Goal: Information Seeking & Learning: Learn about a topic

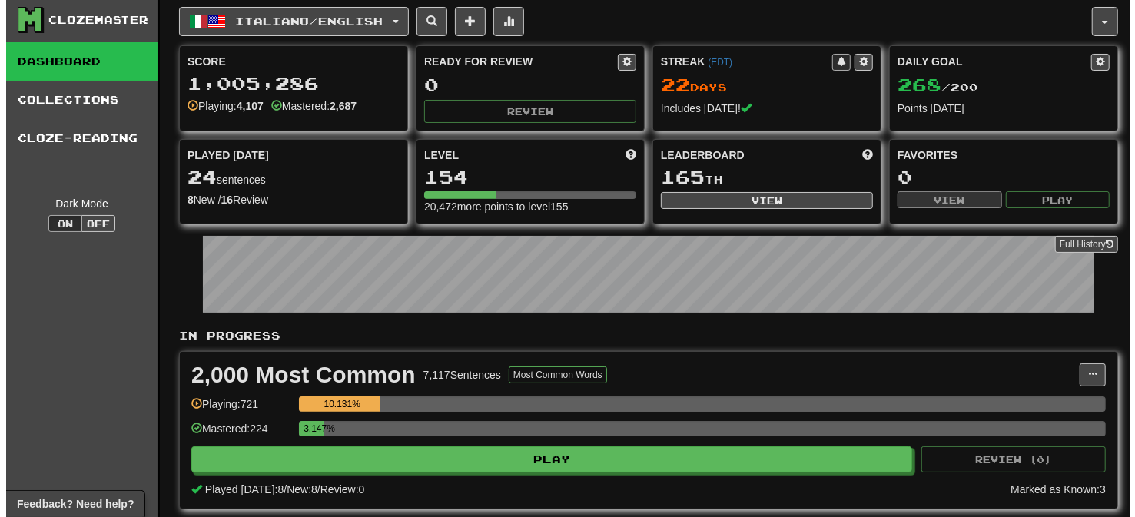
scroll to position [4, 0]
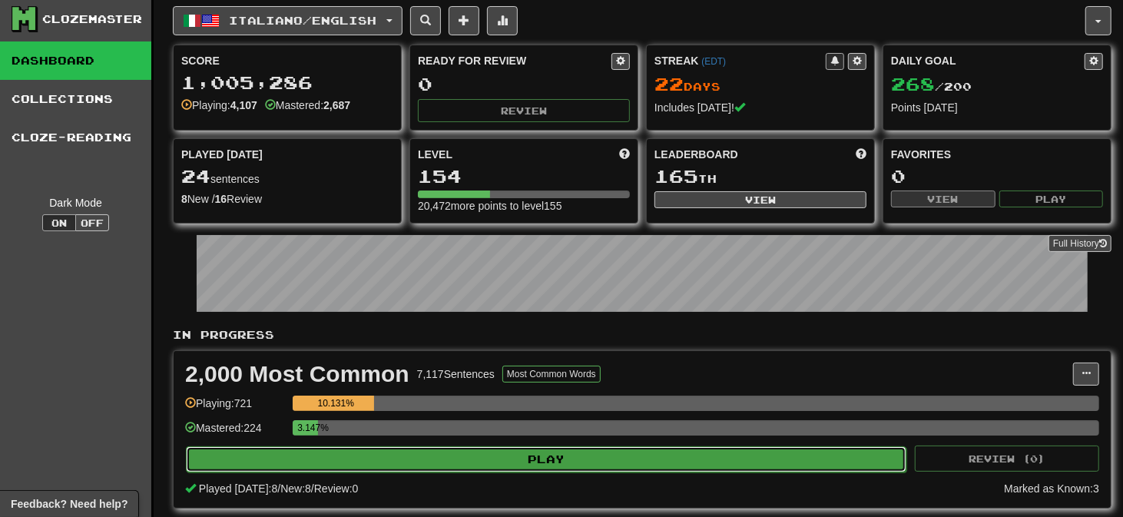
click at [509, 452] on button "Play" at bounding box center [546, 459] width 721 height 26
select select "**"
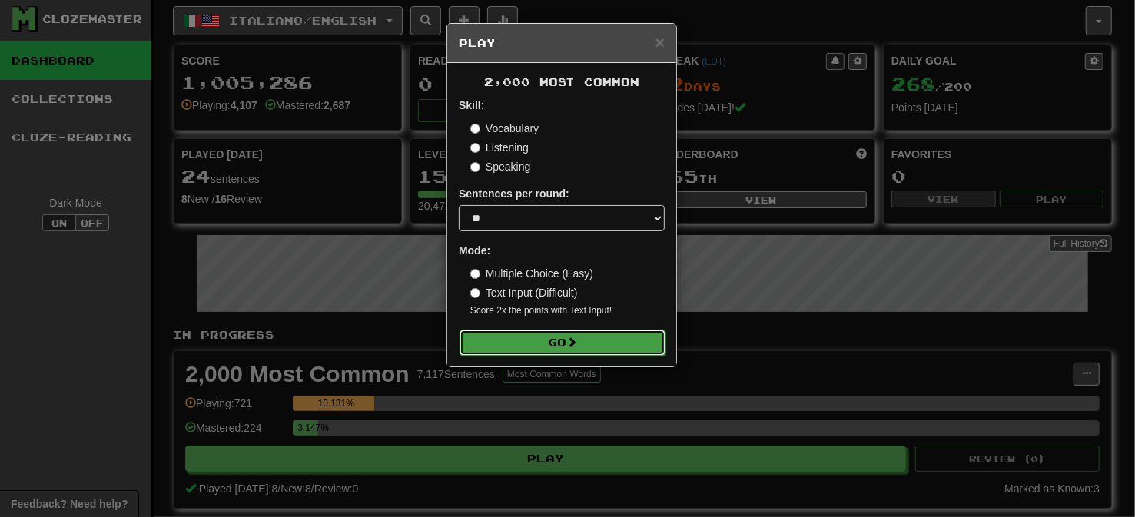
click at [538, 340] on button "Go" at bounding box center [562, 343] width 206 height 26
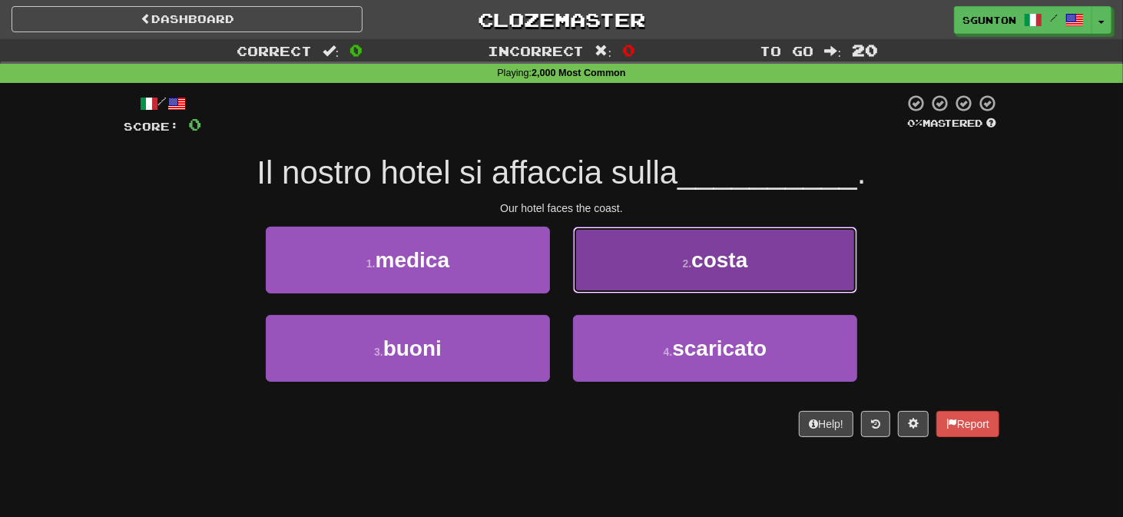
click at [602, 277] on button "2 . costa" at bounding box center [715, 260] width 284 height 67
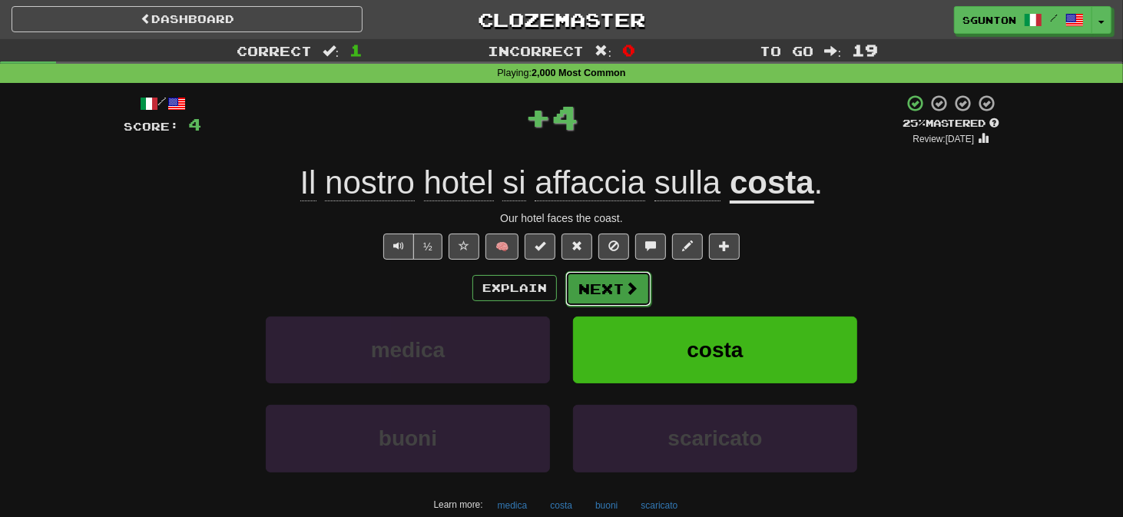
click at [587, 286] on button "Next" at bounding box center [608, 288] width 86 height 35
